Goal: Contribute content: Contribute content

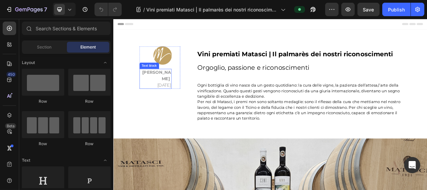
click at [172, 95] on p "Matasci Vini [DATE]" at bounding box center [167, 96] width 40 height 24
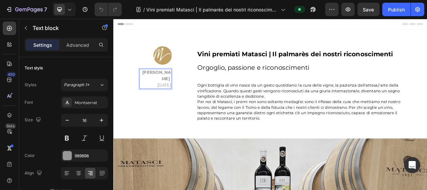
click at [162, 97] on p "Matasci Vini [DATE]" at bounding box center [167, 96] width 40 height 24
click at [160, 95] on p "Matasci Vini [DATE]" at bounding box center [167, 96] width 40 height 24
click at [157, 96] on p "Matasci Vini [DATE]" at bounding box center [167, 96] width 40 height 24
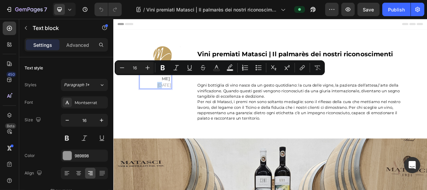
drag, startPoint x: 156, startPoint y: 96, endPoint x: 161, endPoint y: 97, distance: 5.1
click at [161, 97] on p "Matasci Vini [DATE]" at bounding box center [167, 96] width 40 height 24
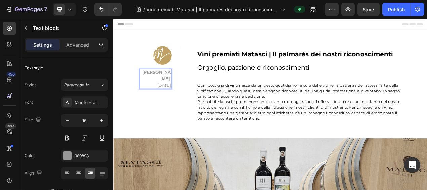
click at [169, 95] on p "Matasci Vini [DATE]" at bounding box center [167, 96] width 40 height 24
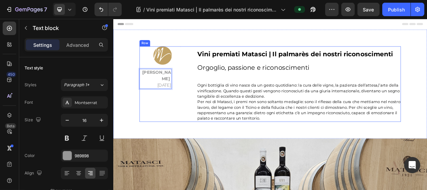
click at [366, 92] on div "Vini premiati Matasci | Il palmarès dei nostri riconoscimenti Orgoglio, passion…" at bounding box center [352, 102] width 262 height 97
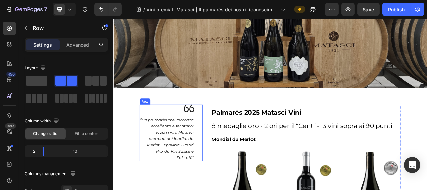
scroll to position [306, 0]
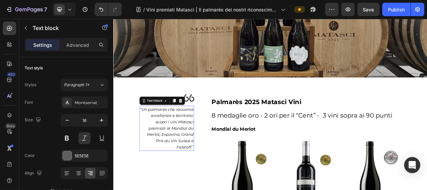
click at [205, 182] on icon "Un palmarès che racconta eccellenza e territorio: scopri i vini Matasci premiat…" at bounding box center [182, 159] width 67 height 54
click at [210, 184] on icon "Un palmarès che racconta eccellenza e territorio: scopri i vini Matasci premiat…" at bounding box center [182, 159] width 67 height 54
click at [209, 184] on icon "Un palmarès che racconta eccellenza e territorio: scopri i vini Matasci premiat…" at bounding box center [182, 159] width 67 height 54
click at [211, 184] on icon "Un palmarès che racconta eccellenza e territorio: scopri i vini Matasci premiat…" at bounding box center [182, 159] width 67 height 54
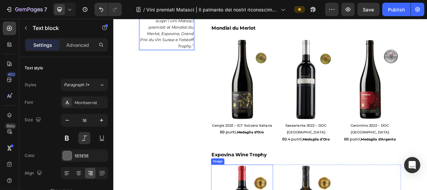
scroll to position [398, 0]
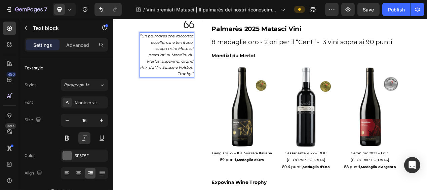
click at [192, 90] on p "" Un palmarès che racconta eccellenza e territorio: scopri i vini Matasci premi…" at bounding box center [181, 65] width 69 height 57
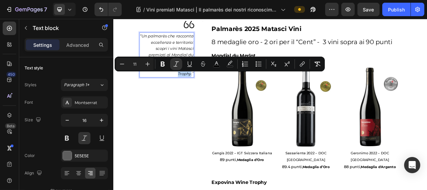
drag, startPoint x: 195, startPoint y: 92, endPoint x: 210, endPoint y: 92, distance: 15.1
click at [210, 92] on icon "Un palmarès che racconta eccellenza e territorio: scopri i vini Matasci premiat…" at bounding box center [182, 65] width 69 height 54
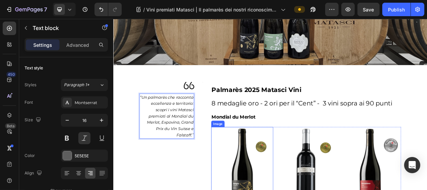
scroll to position [306, 0]
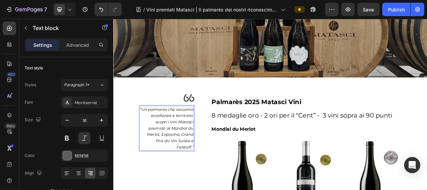
click at [193, 166] on icon "Un palmarès che racconta eccellenza e territorio: scopri i vini Matasci premiat…" at bounding box center [182, 159] width 67 height 54
click at [195, 166] on icon "Un palmarès che racconta eccellenza e territorio: scopri i vini Matasci premiat…" at bounding box center [182, 159] width 67 height 54
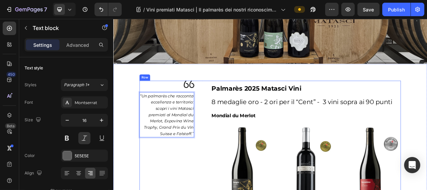
scroll to position [336, 0]
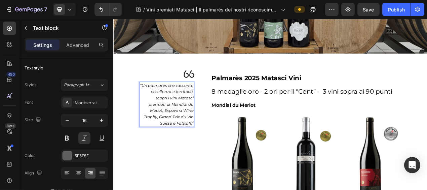
click at [199, 152] on icon "Un palmarès che racconta eccellenza e territorio: scopri i vini Matasci premiat…" at bounding box center [182, 129] width 67 height 54
click at [200, 152] on icon "Un palmarès che racconta eccellenza e territorio: scopri i vini Matasci premiat…" at bounding box center [182, 129] width 67 height 54
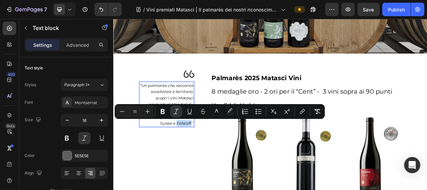
click at [208, 152] on icon "Un palmarès che racconta eccellenza e territorio: scopri i vini Matasci premiat…" at bounding box center [182, 129] width 67 height 54
click at [209, 155] on p "" Un palmarès che racconta eccellenza e territorio: scopri i vini Matasci premi…" at bounding box center [181, 129] width 69 height 57
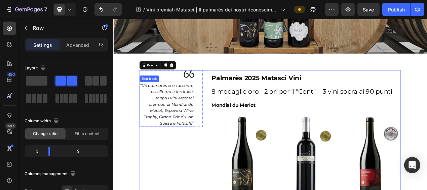
click at [211, 153] on icon "Un palmarès che racconta eccellenza e territorio: scopri i vini Matasci premiat…" at bounding box center [182, 129] width 67 height 54
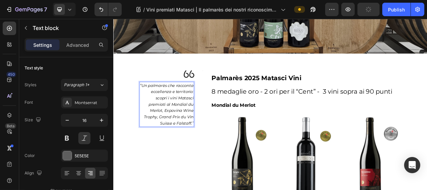
click at [210, 153] on icon "Un palmarès che racconta eccellenza e territorio: scopri i vini Matasci premiat…" at bounding box center [182, 129] width 67 height 54
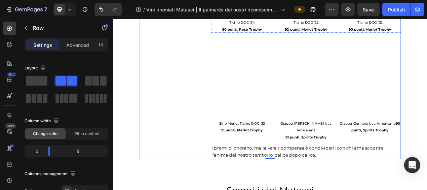
scroll to position [1192, 0]
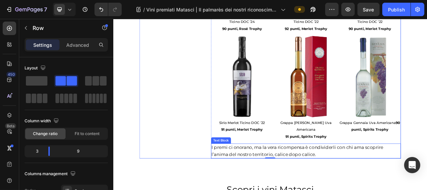
click at [312, 181] on span "I premi ci onorano, ma la vera ricompensa è condividerli con chi ama scoprire l…" at bounding box center [349, 189] width 221 height 16
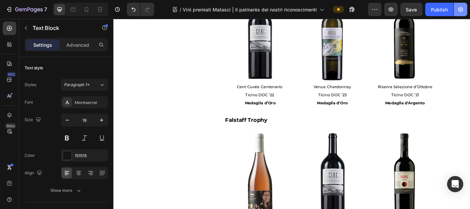
scroll to position [947, 0]
drag, startPoint x: 531, startPoint y: 22, endPoint x: 288, endPoint y: 112, distance: 259.2
click at [288, 122] on h2 "Falstaff Trophy" at bounding box center [361, 132] width 244 height 20
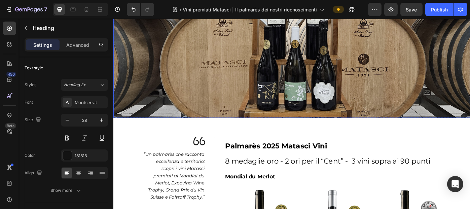
scroll to position [303, 0]
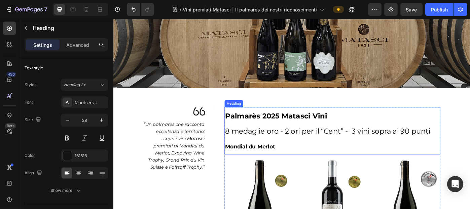
click at [382, 147] on span "8 medaglie oro - 2 ori per il “Cent” - 3 vini sopra ai 90 punti" at bounding box center [355, 146] width 232 height 10
click at [383, 146] on span "8 medaglie oro - 2 ori per il “Cent” - 3 vini sopra ai 90 punti" at bounding box center [355, 146] width 232 height 10
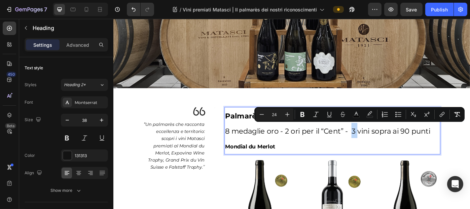
click at [383, 145] on span "8 medaglie oro - 2 ori per il “Cent” - 3 vini sopra ai 90 punti" at bounding box center [355, 146] width 232 height 10
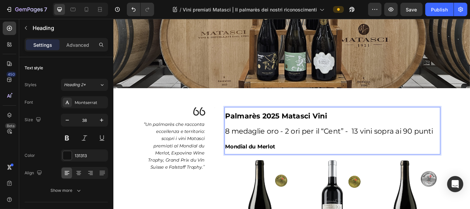
click at [387, 144] on span "8 medaglie oro - 2 ori per il “Cent” - 13 vini sopra ai 90 punti" at bounding box center [356, 146] width 235 height 10
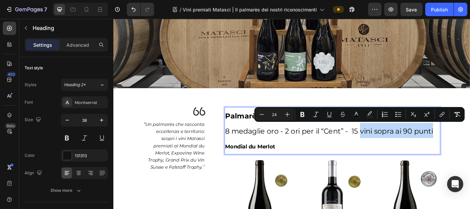
drag, startPoint x: 392, startPoint y: 144, endPoint x: 478, endPoint y: 148, distance: 85.5
click at [427, 148] on p "Palmarès 2025 Matasci Vini 8 medaglie oro - 2 ori per il “Cent” - 15 vini sopra…" at bounding box center [360, 145] width 243 height 52
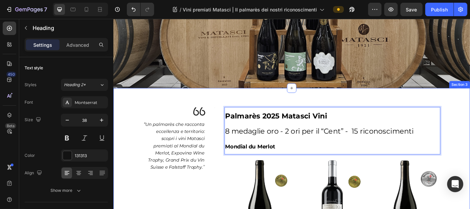
drag, startPoint x: 496, startPoint y: 112, endPoint x: 501, endPoint y: 111, distance: 4.7
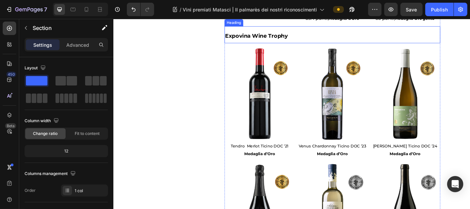
scroll to position [597, 0]
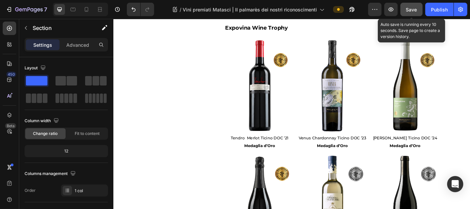
click at [410, 11] on span "Save" at bounding box center [411, 10] width 11 height 6
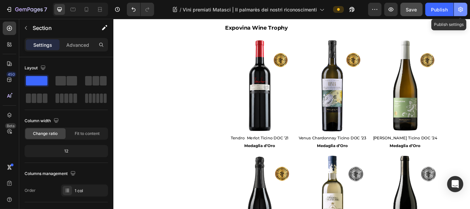
click at [427, 11] on icon "button" at bounding box center [460, 9] width 7 height 7
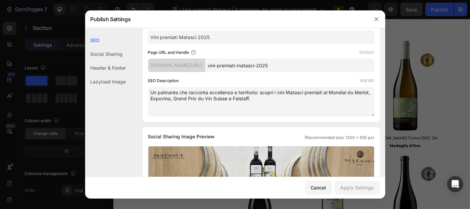
scroll to position [67, 0]
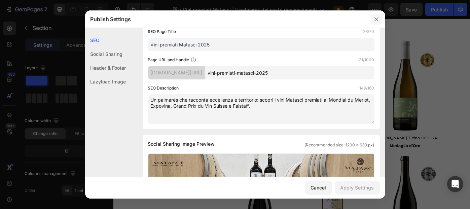
click at [374, 17] on icon "button" at bounding box center [376, 18] width 5 height 5
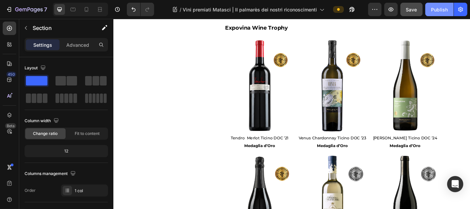
click at [427, 11] on div "Publish" at bounding box center [439, 9] width 17 height 7
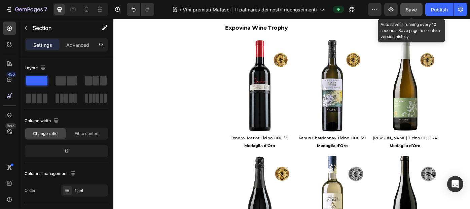
click at [407, 11] on span "Save" at bounding box center [411, 10] width 11 height 6
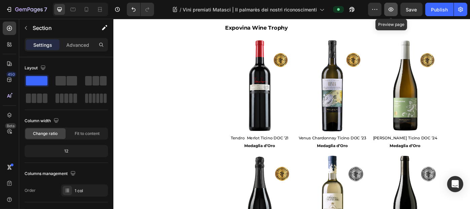
click at [393, 10] on icon "button" at bounding box center [390, 9] width 7 height 7
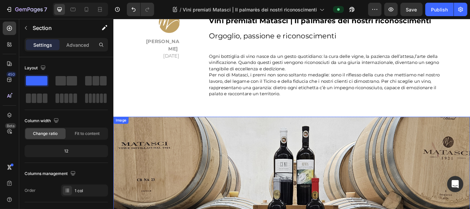
scroll to position [26, 0]
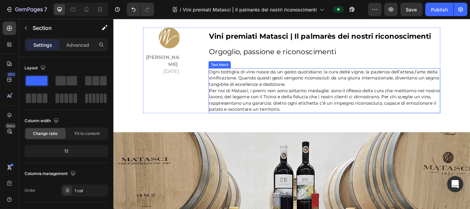
click at [427, 81] on span "Ogni bottiglia di vino nasce da un gesto quotidiano: la cura delle vigne, la pa…" at bounding box center [351, 86] width 260 height 20
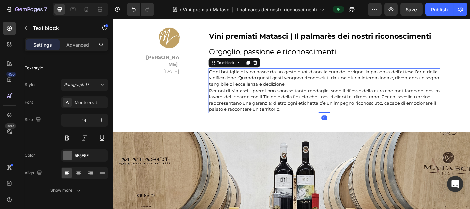
click at [427, 79] on span "Ogni bottiglia di vino nasce da un gesto quotidiano: la cura delle vigne, la pa…" at bounding box center [351, 86] width 260 height 20
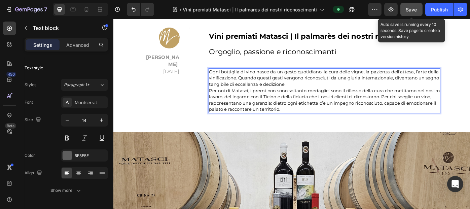
click at [414, 11] on span "Save" at bounding box center [411, 10] width 11 height 6
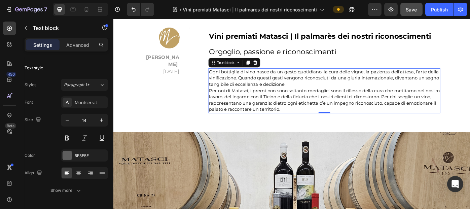
click at [427, 120] on p "Per noi di Matasci, i premi non sono soltanto medaglie: sono il riflesso della …" at bounding box center [351, 111] width 261 height 28
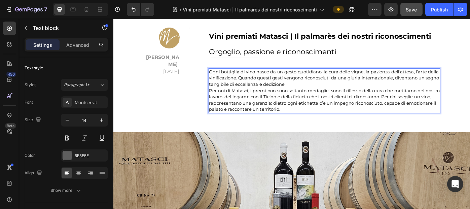
click at [427, 120] on p "Per noi di Matasci, i premi non sono soltanto medaglie: sono il riflesso della …" at bounding box center [351, 111] width 261 height 28
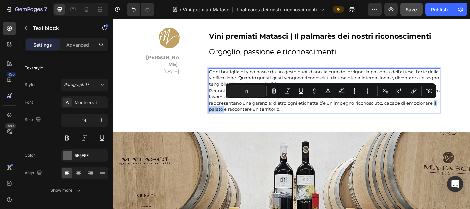
drag, startPoint x: 471, startPoint y: 114, endPoint x: 227, endPoint y: 92, distance: 244.8
click at [234, 118] on span "Per noi di Matasci, i premi non sono soltanto medaglie: sono il riflesso della …" at bounding box center [351, 110] width 261 height 27
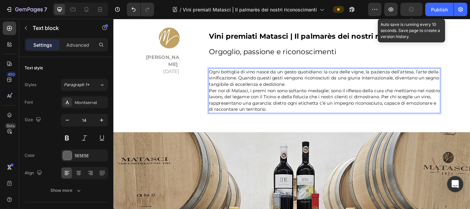
click at [412, 9] on icon "button" at bounding box center [411, 9] width 7 height 7
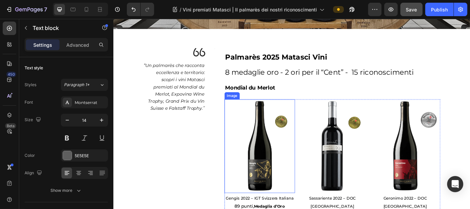
scroll to position [370, 0]
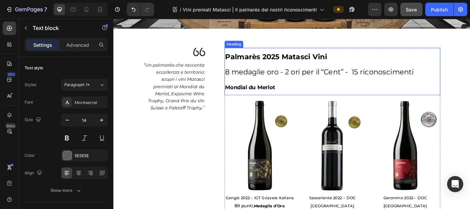
click at [281, 76] on span "8 medaglie oro - 2 ori per il “Cent” - 15 riconoscimenti" at bounding box center [345, 79] width 213 height 10
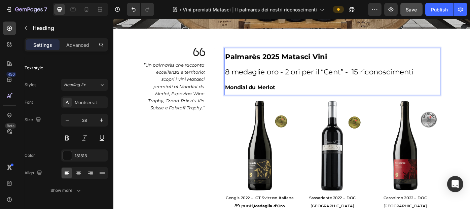
click at [285, 77] on span "8 medaglie oro - 2 ori per il “Cent” - 15 riconoscimenti" at bounding box center [345, 79] width 213 height 10
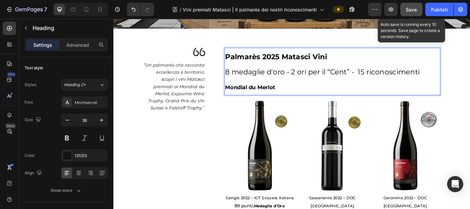
click at [413, 8] on span "Save" at bounding box center [411, 10] width 11 height 6
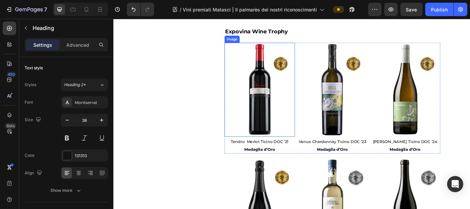
scroll to position [605, 0]
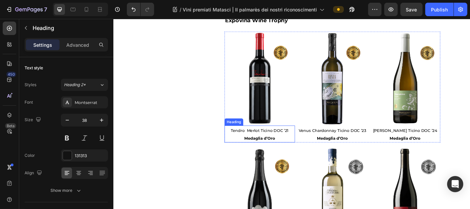
click at [258, 143] on span "Tendro Merlot Ticino DOC ’21" at bounding box center [278, 145] width 65 height 5
click at [264, 143] on span "Tendro Merlot Ticino DOC ’21" at bounding box center [278, 145] width 65 height 5
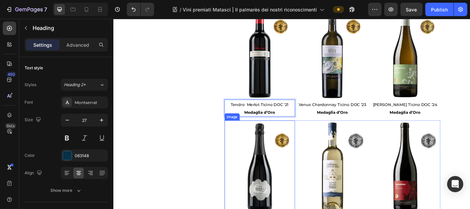
scroll to position [639, 0]
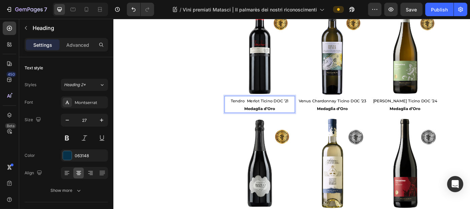
click at [261, 109] on span "Tendro Merlot Ticino DOC ’21" at bounding box center [278, 111] width 65 height 5
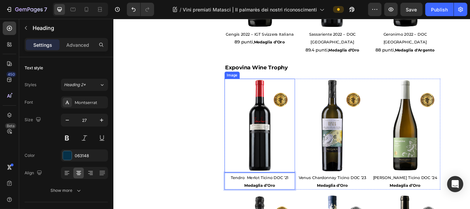
scroll to position [538, 0]
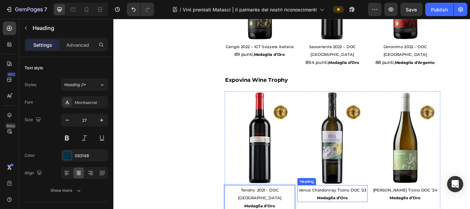
click at [336, 189] on span "Venus Chardonnay Ticino DOC ’23" at bounding box center [361, 212] width 76 height 5
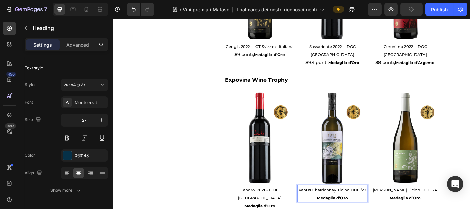
click at [336, 189] on span "Venus Chardonnay Ticino DOC ’23" at bounding box center [361, 212] width 76 height 5
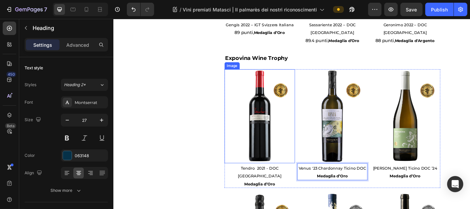
scroll to position [572, 0]
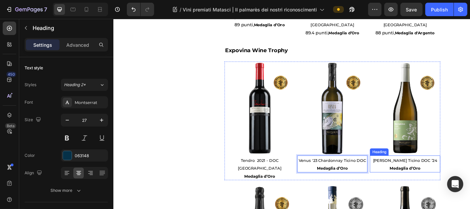
click at [422, 175] on h2 "[PERSON_NAME] Ticino DOC ’24 Medaglia d’Oro" at bounding box center [443, 182] width 80 height 19
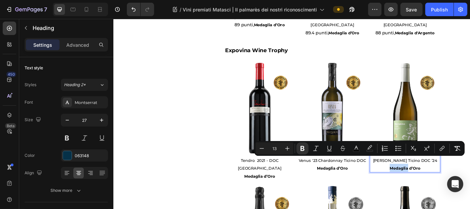
click at [412, 174] on p "[PERSON_NAME] Ticino DOC ’24 Medaglia d’Oro" at bounding box center [443, 183] width 78 height 18
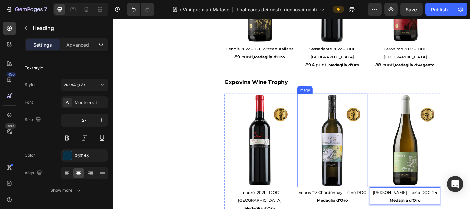
scroll to position [538, 0]
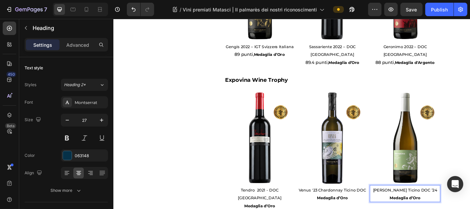
click at [427, 189] on span "[PERSON_NAME] Ticino DOC ’24" at bounding box center [443, 212] width 73 height 5
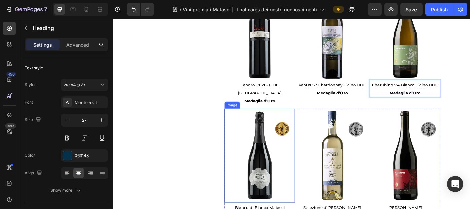
scroll to position [673, 0]
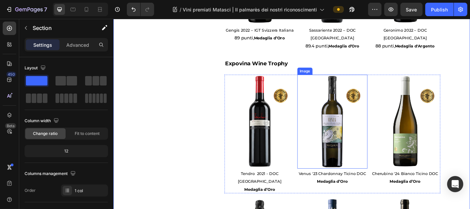
scroll to position [572, 0]
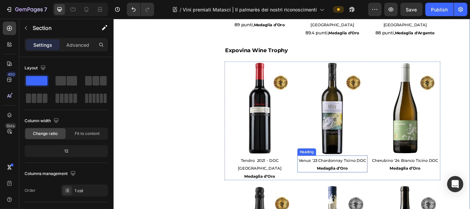
click at [371, 176] on span "Venus '23 Chardonnay Ticino DOC" at bounding box center [361, 178] width 76 height 5
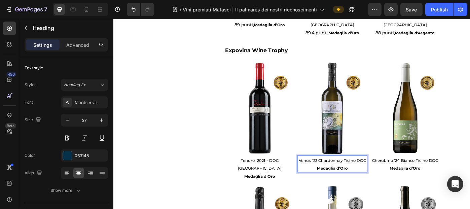
click at [371, 176] on span "Venus '23 Chardonnay Ticino DOC" at bounding box center [361, 178] width 76 height 5
click at [369, 176] on span "Venus '23 Chardonnay Ticino DOC" at bounding box center [361, 178] width 76 height 5
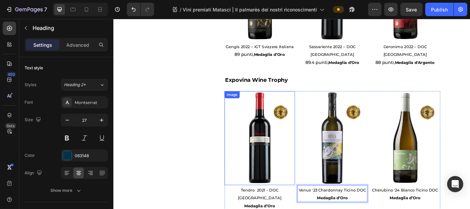
scroll to position [504, 0]
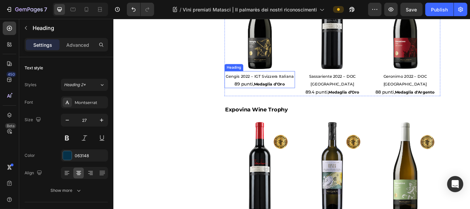
click at [277, 84] on span "Gengis 2022 – IGT Svizzera Italiana" at bounding box center [278, 83] width 77 height 5
click at [278, 84] on span "Gengis 2022 – IGT Svizzera Italiana" at bounding box center [278, 83] width 77 height 5
click at [275, 86] on span "Gengis 2022 – IGT Svizzera Italiana" at bounding box center [278, 83] width 77 height 5
click at [278, 85] on span "Gengis 2022 – IGT Svizzera Italiana" at bounding box center [278, 83] width 77 height 5
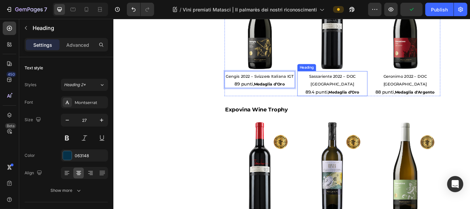
click at [375, 87] on h2 "Sassariente 2022 – DOC Ticino 89.4 punti, Medaglia d’Oro" at bounding box center [361, 92] width 80 height 28
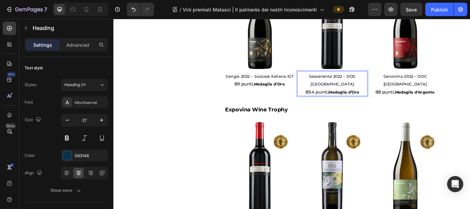
click at [379, 85] on span "Sassariente 2022 – DOC [GEOGRAPHIC_DATA]" at bounding box center [360, 88] width 53 height 14
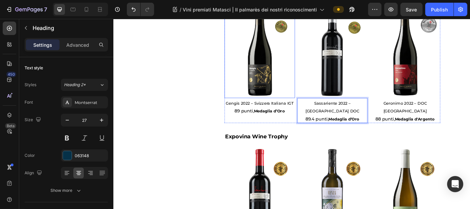
scroll to position [471, 0]
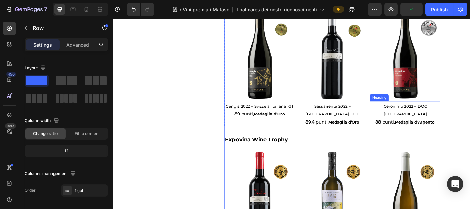
click at [427, 119] on span "Geronimo 2022 – DOC [GEOGRAPHIC_DATA]" at bounding box center [443, 122] width 49 height 14
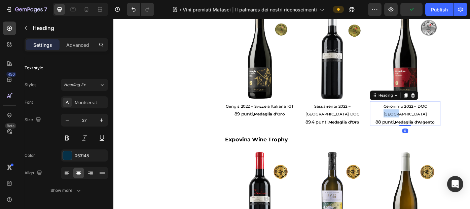
click at [427, 117] on span "Geronimo 2022 – DOC [GEOGRAPHIC_DATA]" at bounding box center [443, 122] width 49 height 14
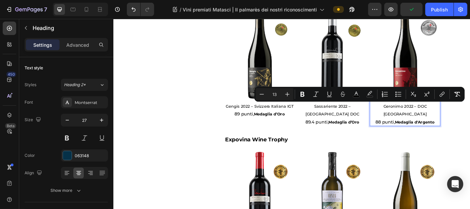
click at [427, 118] on span "Geronimo 2022 – DOC [GEOGRAPHIC_DATA]" at bounding box center [443, 122] width 49 height 14
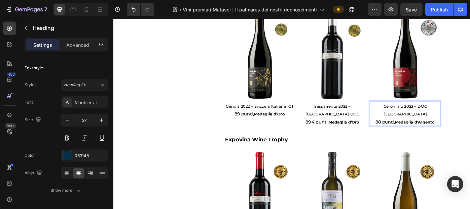
click at [427, 118] on span "Geronimo 2022 – DOC [GEOGRAPHIC_DATA]" at bounding box center [443, 122] width 49 height 14
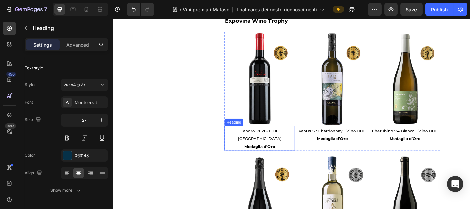
scroll to position [605, 0]
click at [285, 141] on p "⁠⁠⁠⁠⁠⁠⁠ Tendro 2021 - DOC Ticino Medaglia d’Oro" at bounding box center [278, 153] width 78 height 27
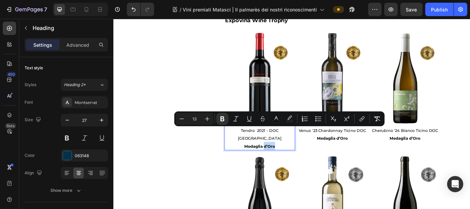
click at [291, 160] on strong "Medaglia d’Oro" at bounding box center [278, 162] width 35 height 5
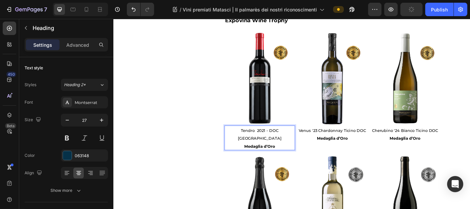
click at [291, 143] on span "Tendro 2021 - DOC [GEOGRAPHIC_DATA]" at bounding box center [278, 150] width 49 height 14
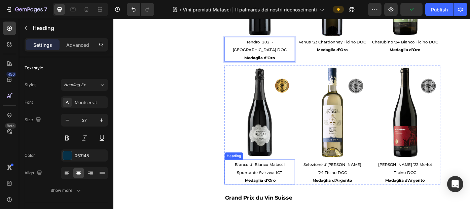
scroll to position [706, 0]
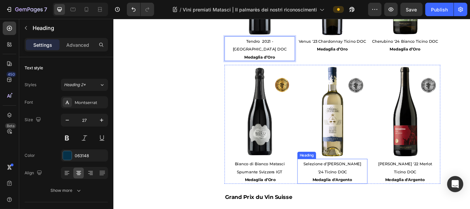
click at [351, 189] on span "'24 Ticino DOC" at bounding box center [360, 191] width 33 height 5
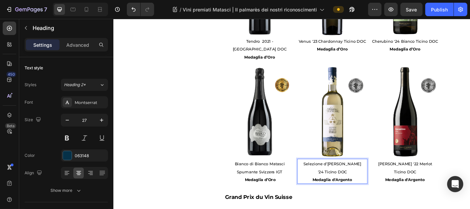
click at [365, 189] on span "'24 Ticino DOC" at bounding box center [360, 191] width 33 height 5
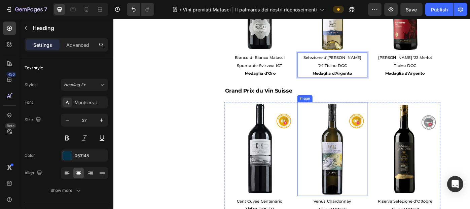
scroll to position [841, 0]
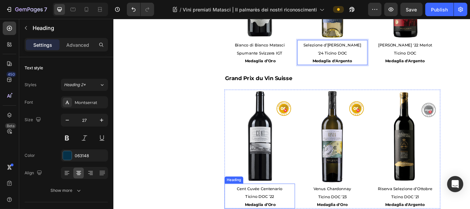
drag, startPoint x: 300, startPoint y: 192, endPoint x: 308, endPoint y: 193, distance: 7.5
click at [300, 189] on span "Cent Cuvée Centenario" at bounding box center [278, 210] width 51 height 5
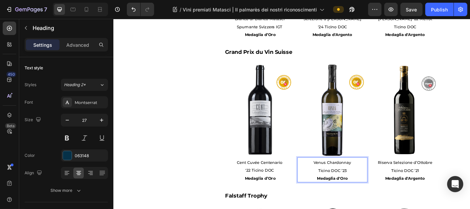
scroll to position [874, 0]
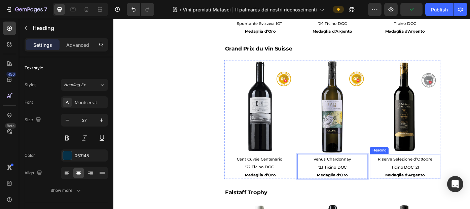
drag, startPoint x: 412, startPoint y: 177, endPoint x: 423, endPoint y: 174, distance: 11.7
click at [412, 177] on h2 "Riserva Selezione d’Ottobre Ticino DOC ’21 Medaglia d'Argento" at bounding box center [443, 186] width 80 height 28
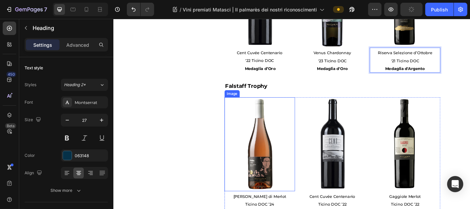
scroll to position [1009, 0]
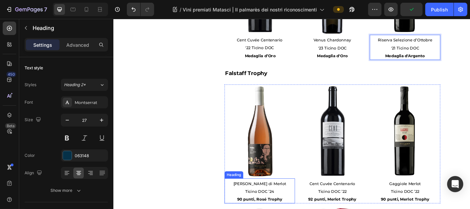
drag, startPoint x: 270, startPoint y: 195, endPoint x: 264, endPoint y: 194, distance: 5.8
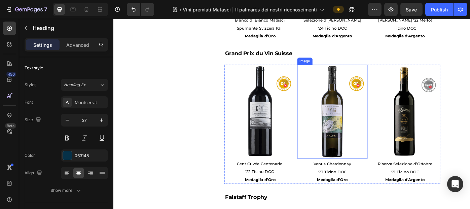
scroll to position [874, 0]
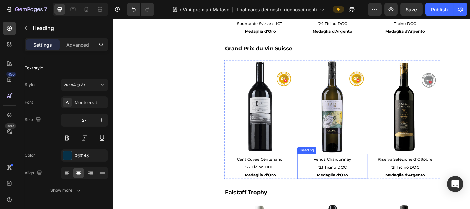
click at [347, 184] on span "'23 Ticino DOC" at bounding box center [361, 186] width 32 height 5
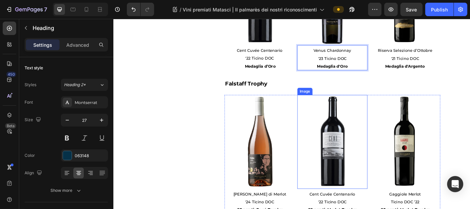
scroll to position [1009, 0]
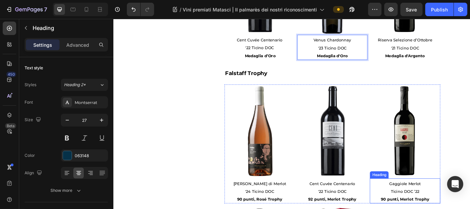
click at [427, 189] on span "Gaggiole Merlot" at bounding box center [443, 204] width 36 height 5
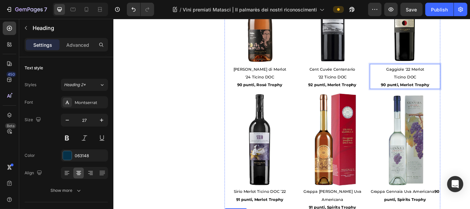
scroll to position [1177, 0]
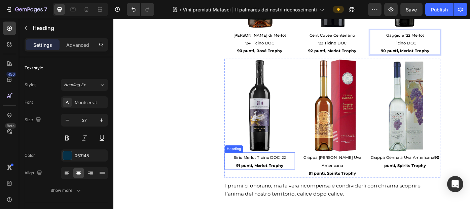
click at [258, 173] on span "Sirio Merlot Ticino DOC ’22" at bounding box center [278, 175] width 59 height 5
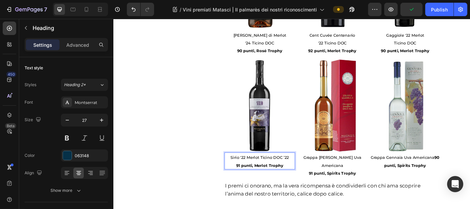
click at [309, 171] on p "Sirio '22 Merlot Ticino DOC ’22 91 punti, Merlot Trophy" at bounding box center [278, 180] width 78 height 18
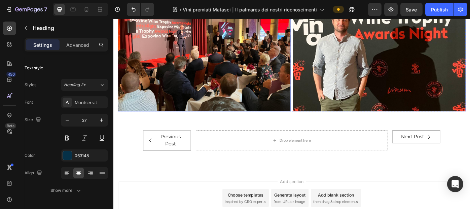
scroll to position [1648, 0]
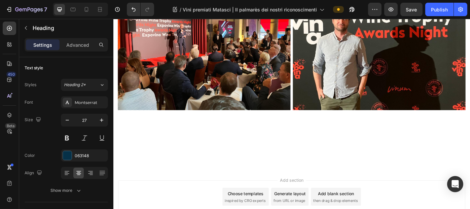
click at [411, 10] on span "Save" at bounding box center [411, 10] width 11 height 6
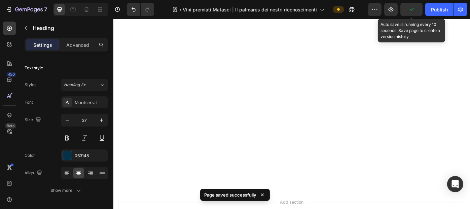
scroll to position [1211, 0]
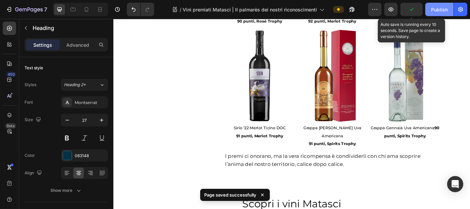
click at [427, 8] on div "Publish" at bounding box center [439, 9] width 17 height 7
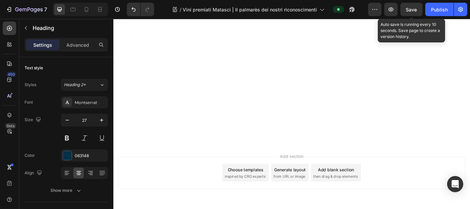
scroll to position [1244, 0]
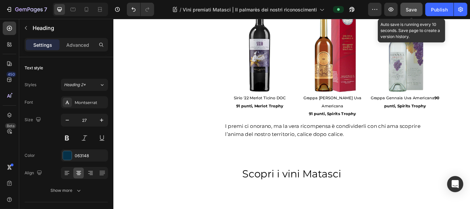
click at [412, 10] on span "Save" at bounding box center [411, 10] width 11 height 6
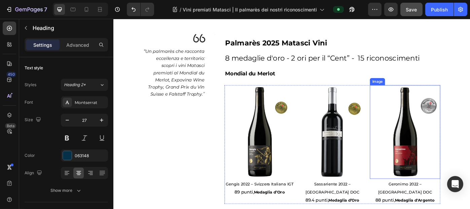
scroll to position [303, 0]
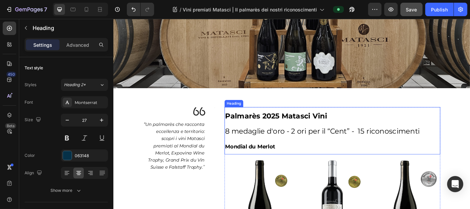
click at [393, 144] on span "8 medaglie d'oro - 2 ori per il “Cent” - 15 riconoscimenti" at bounding box center [349, 146] width 220 height 10
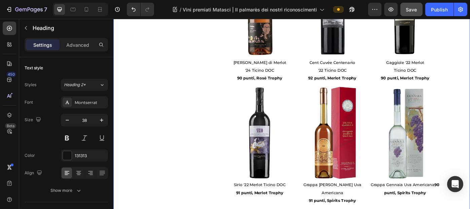
scroll to position [1312, 0]
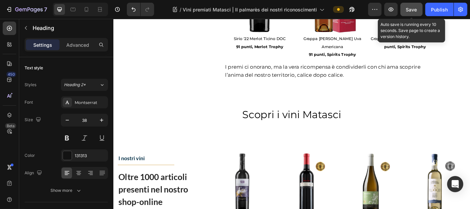
click at [412, 10] on span "Save" at bounding box center [411, 10] width 11 height 6
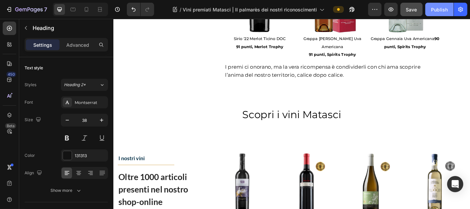
click at [427, 10] on div "Publish" at bounding box center [439, 9] width 17 height 7
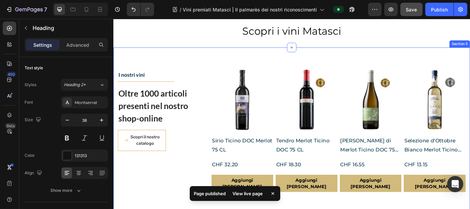
scroll to position [1413, 0]
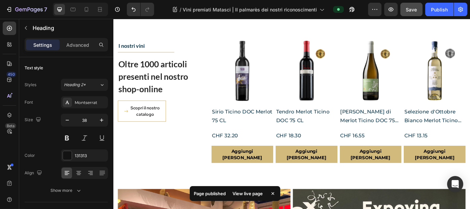
click at [272, 189] on icon at bounding box center [272, 193] width 7 height 7
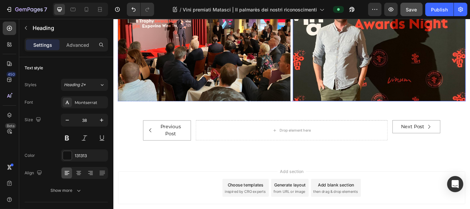
scroll to position [1682, 0]
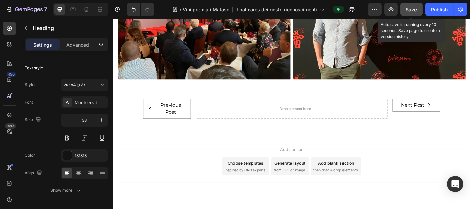
click at [414, 10] on span "Save" at bounding box center [411, 10] width 11 height 6
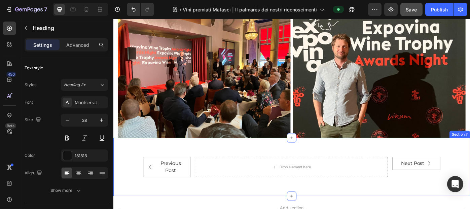
scroll to position [1614, 0]
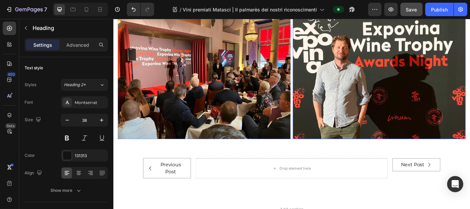
drag, startPoint x: 413, startPoint y: 11, endPoint x: 423, endPoint y: 1, distance: 14.3
click at [413, 11] on span "Save" at bounding box center [411, 10] width 11 height 6
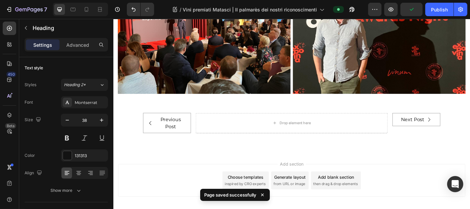
scroll to position [1547, 0]
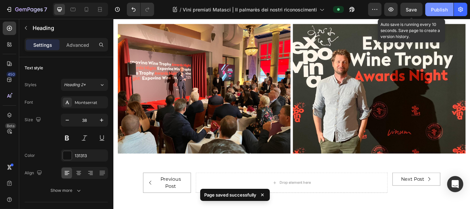
click at [427, 10] on div "Publish" at bounding box center [439, 9] width 17 height 7
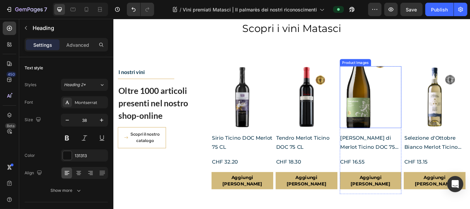
scroll to position [1379, 0]
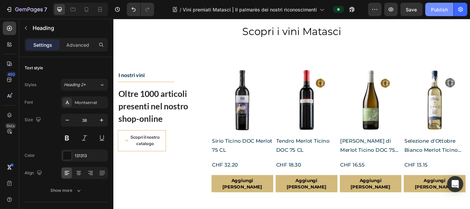
click at [427, 9] on div "Publish" at bounding box center [439, 9] width 17 height 7
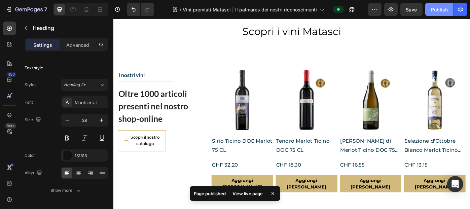
click at [427, 9] on div "Publish" at bounding box center [439, 9] width 17 height 7
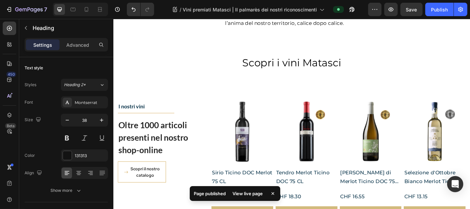
scroll to position [1278, 0]
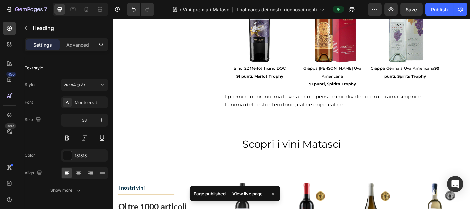
click at [273, 189] on icon at bounding box center [272, 193] width 7 height 7
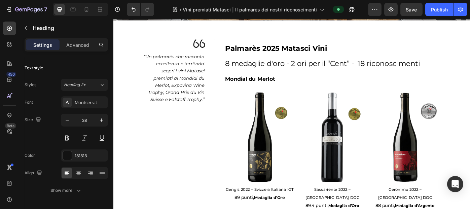
scroll to position [303, 0]
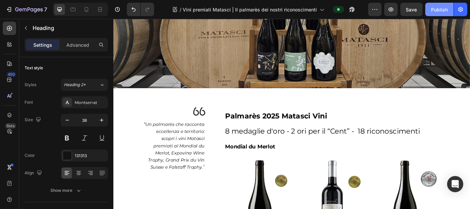
click at [427, 9] on div "Publish" at bounding box center [439, 9] width 17 height 7
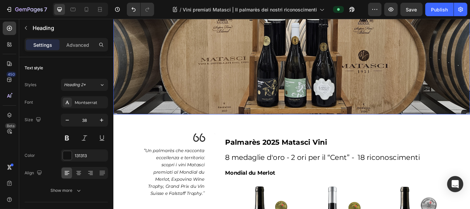
scroll to position [235, 0]
